Goal: Information Seeking & Learning: Learn about a topic

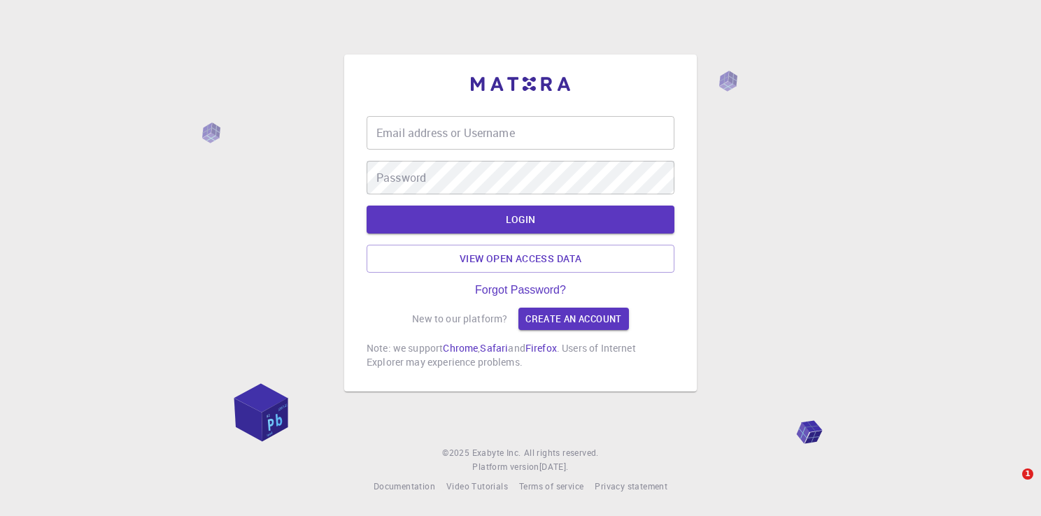
type input "[EMAIL_ADDRESS][DOMAIN_NAME]"
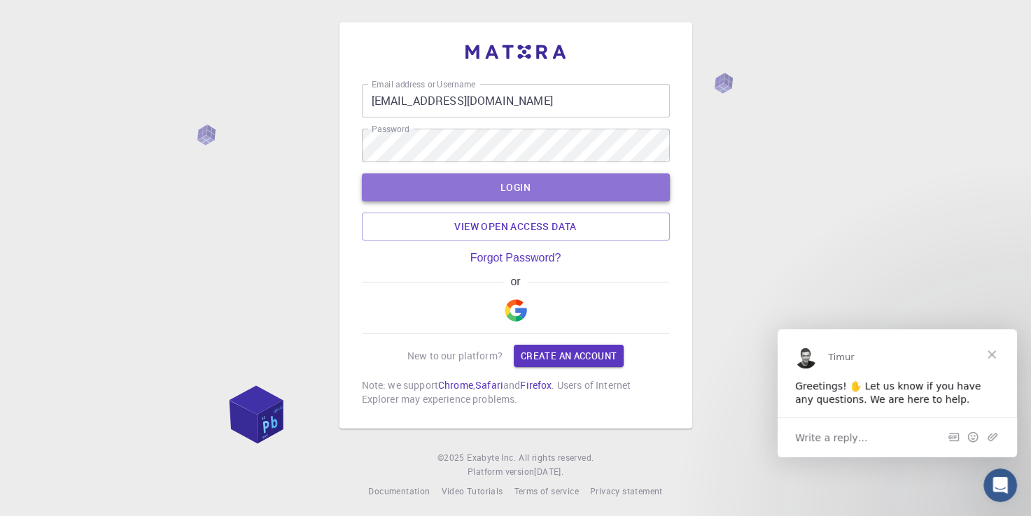
click at [390, 193] on button "LOGIN" at bounding box center [516, 188] width 308 height 28
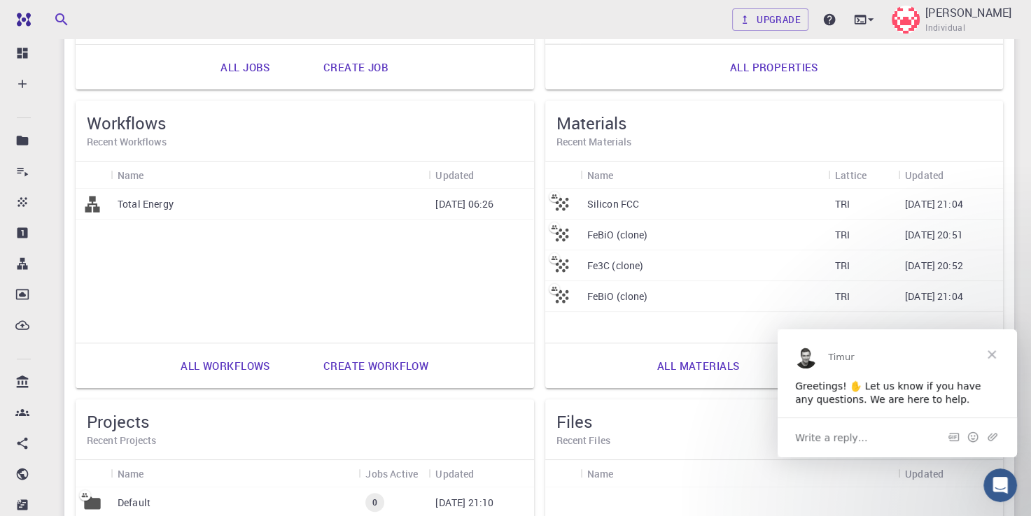
scroll to position [364, 0]
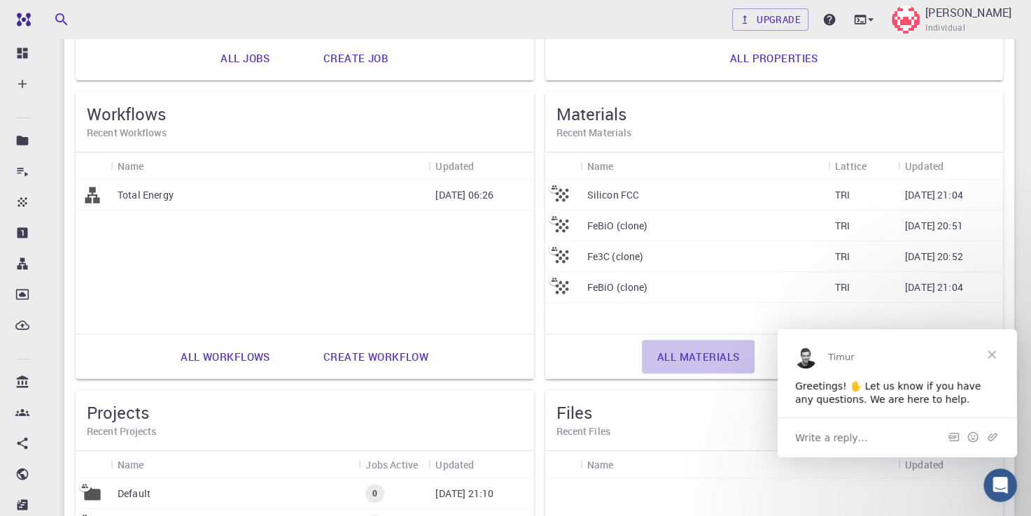
click at [695, 358] on link "All materials" at bounding box center [698, 357] width 113 height 34
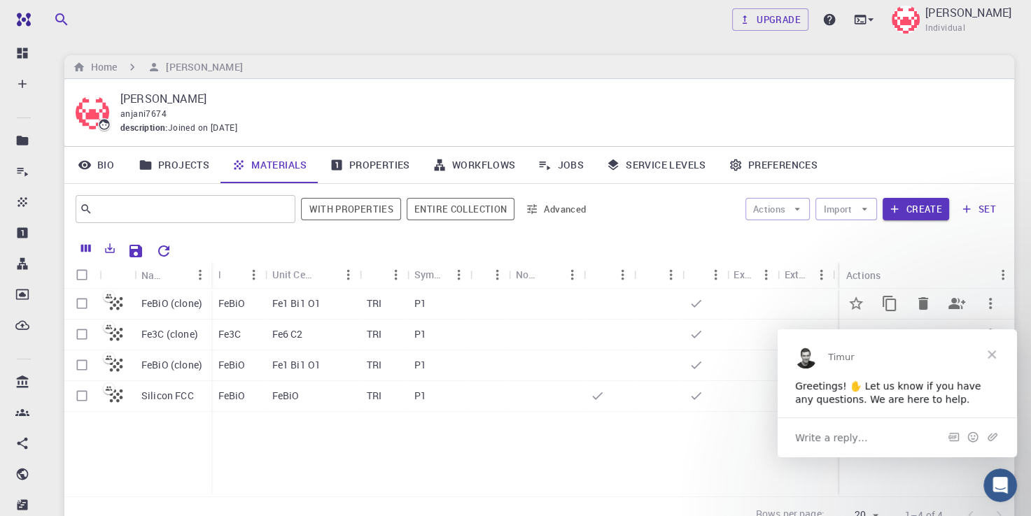
click at [182, 304] on p "FeBiO (clone)" at bounding box center [171, 304] width 61 height 14
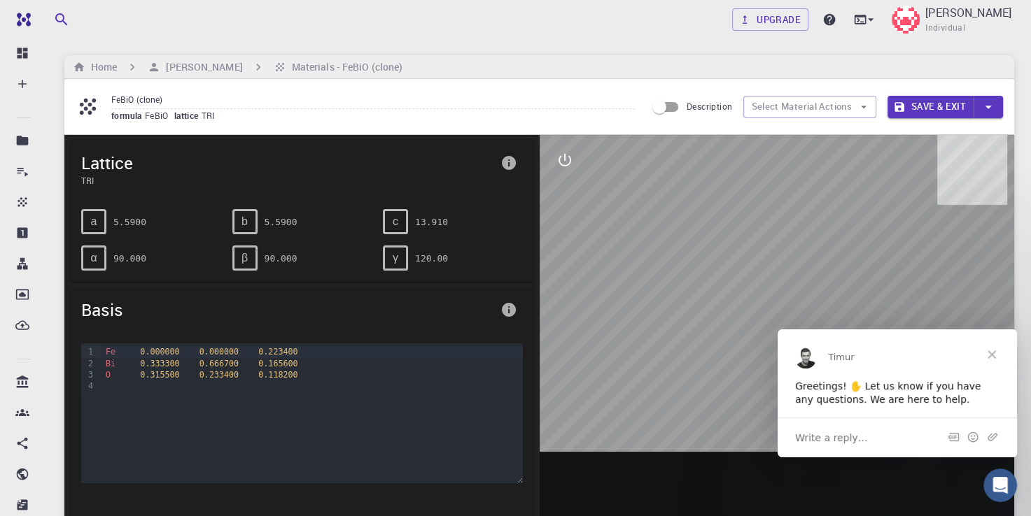
click at [994, 361] on span "Close" at bounding box center [991, 354] width 50 height 50
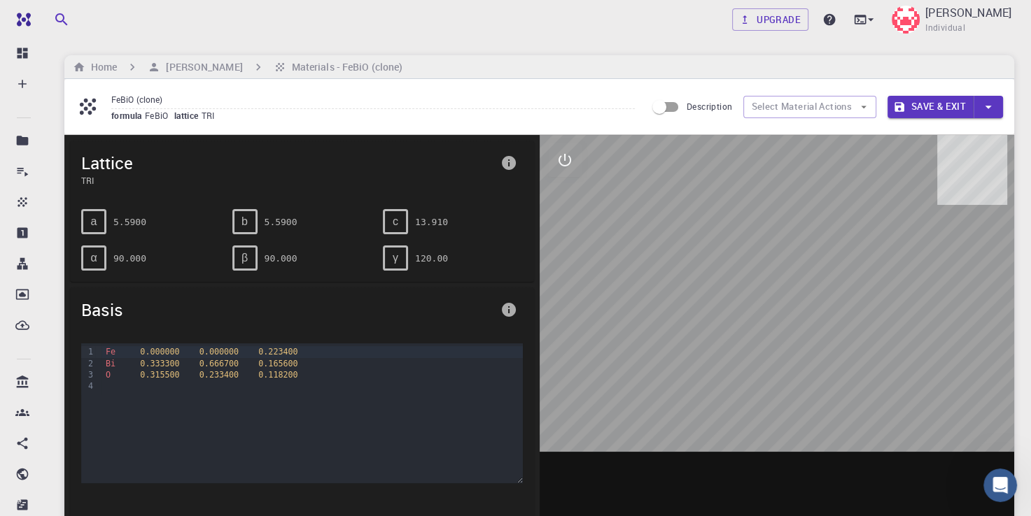
drag, startPoint x: 744, startPoint y: 246, endPoint x: 844, endPoint y: 321, distance: 125.4
click at [844, 321] on div at bounding box center [776, 352] width 475 height 435
click at [868, 109] on icon "button" at bounding box center [863, 107] width 13 height 13
click at [863, 106] on icon "button" at bounding box center [864, 107] width 6 height 3
click at [372, 69] on h6 "Materials - FeBiO (clone)" at bounding box center [344, 66] width 117 height 15
